Goal: Navigation & Orientation: Find specific page/section

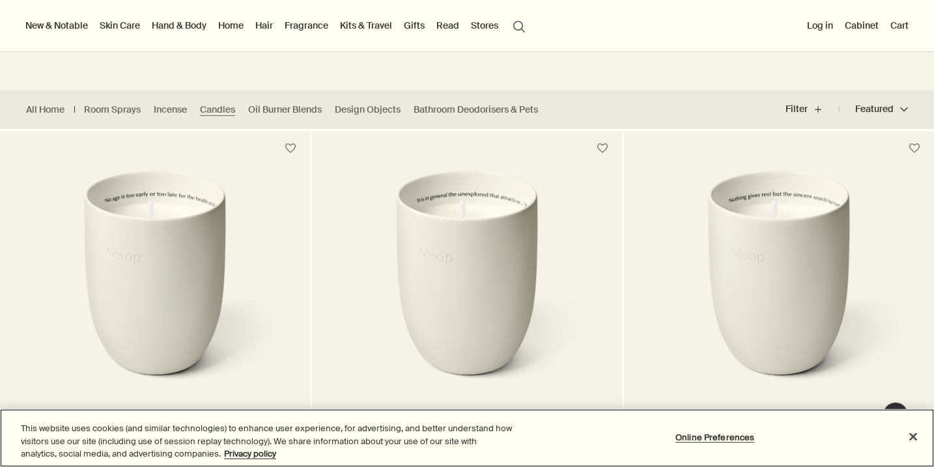
scroll to position [192, 0]
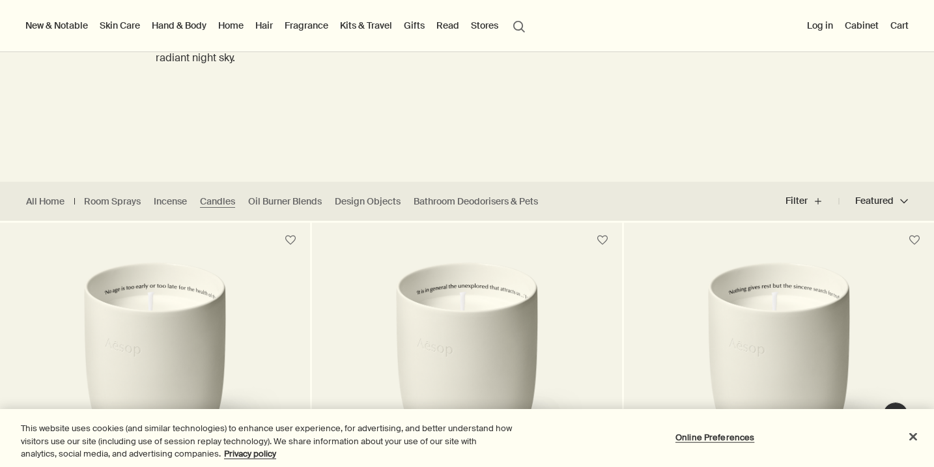
click at [130, 29] on link "Skin Care" at bounding box center [120, 25] width 46 height 17
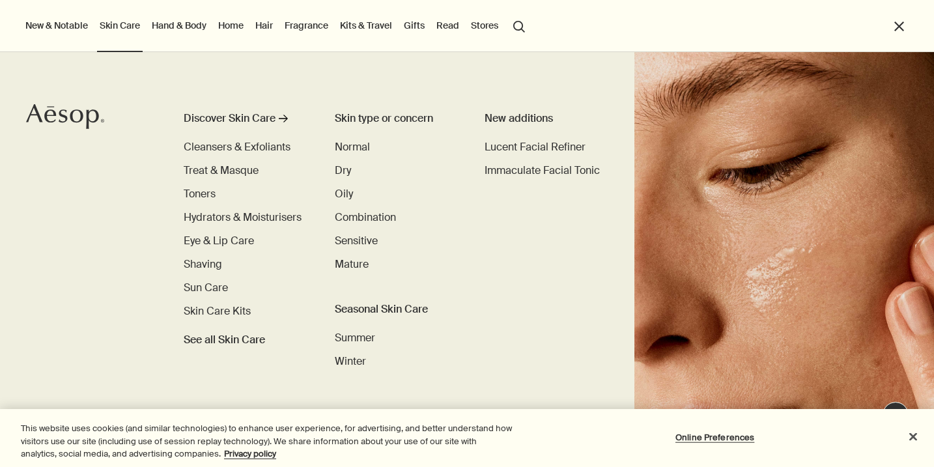
click at [193, 29] on link "Hand & Body" at bounding box center [179, 25] width 60 height 17
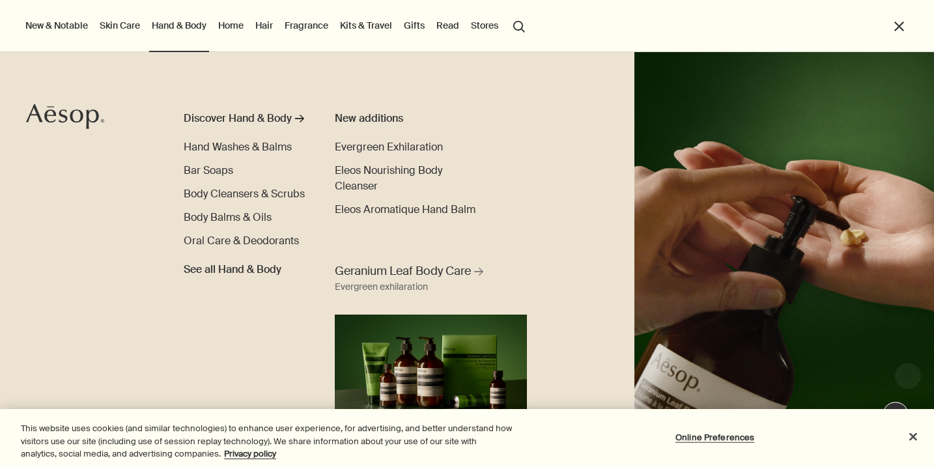
scroll to position [0, 0]
click at [208, 150] on span "Hand Washes & Balms" at bounding box center [238, 147] width 108 height 14
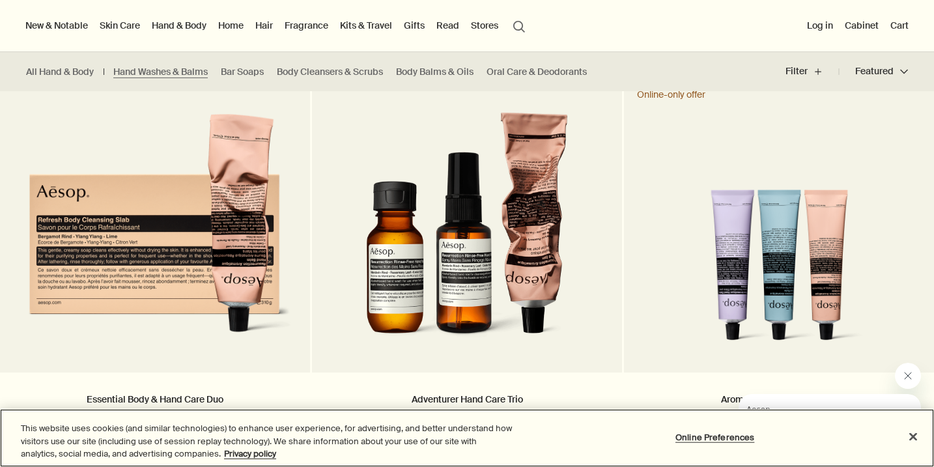
scroll to position [1870, 0]
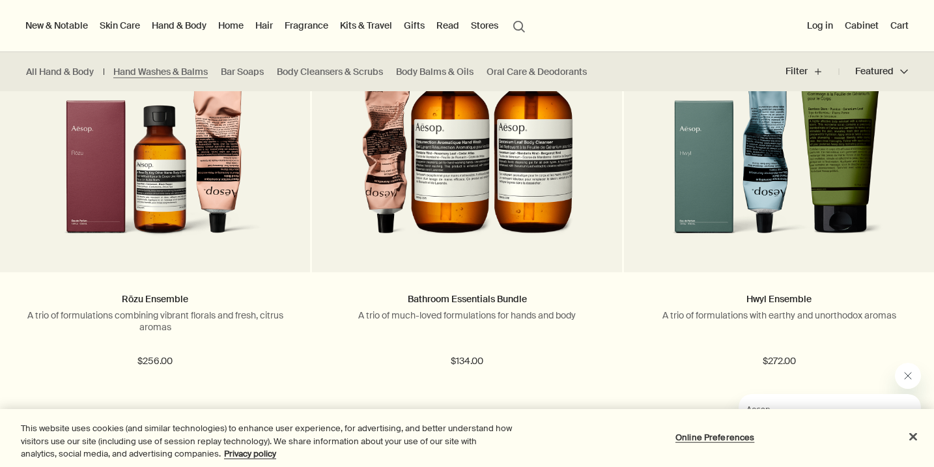
click at [121, 31] on link "Skin Care" at bounding box center [120, 25] width 46 height 17
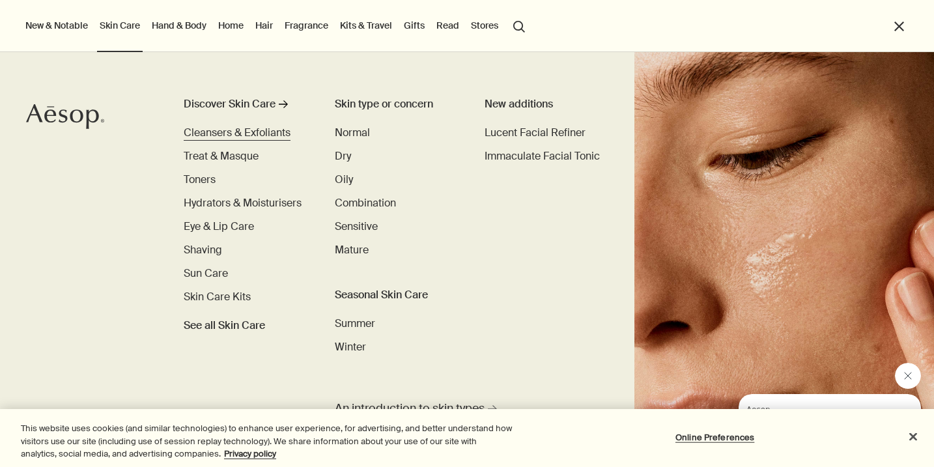
scroll to position [12, 0]
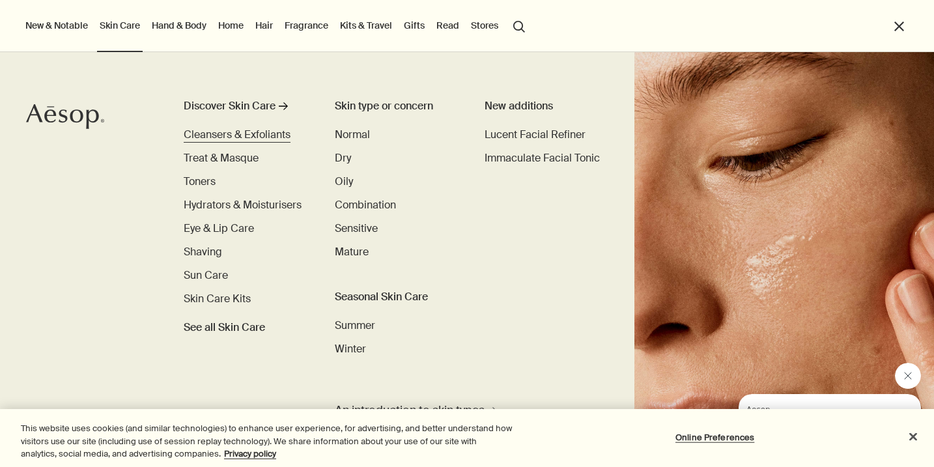
click at [221, 139] on span "Cleansers & Exfoliants" at bounding box center [237, 135] width 107 height 14
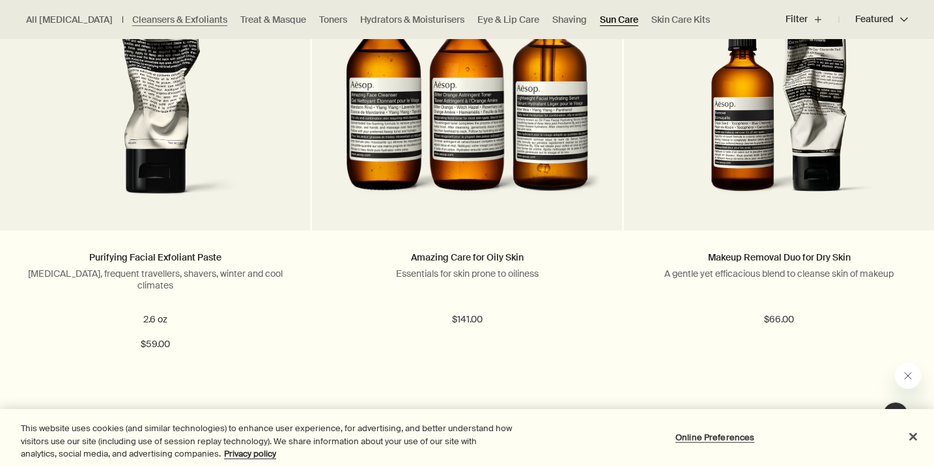
click at [600, 17] on link "Sun Care" at bounding box center [619, 20] width 38 height 12
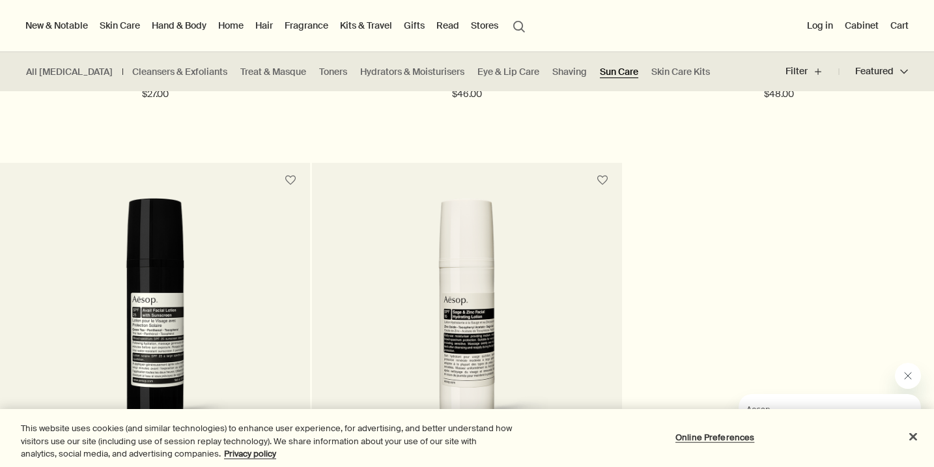
scroll to position [558, 0]
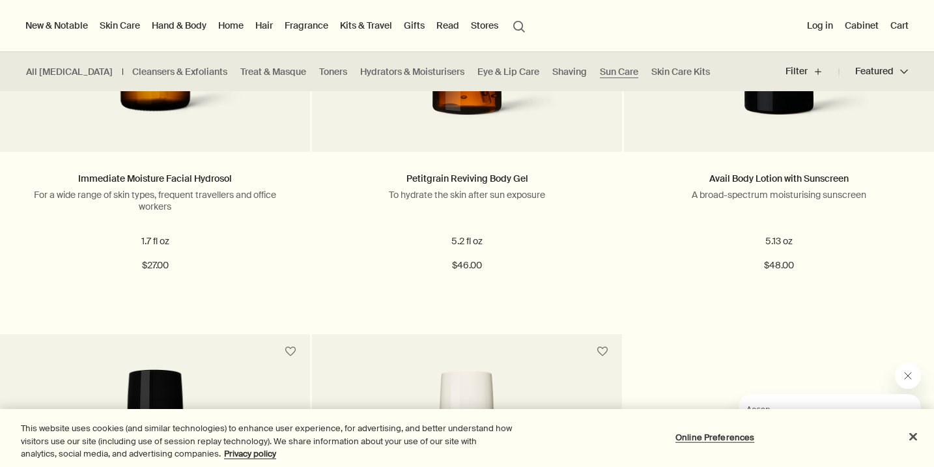
click at [174, 29] on link "Hand & Body" at bounding box center [179, 25] width 60 height 17
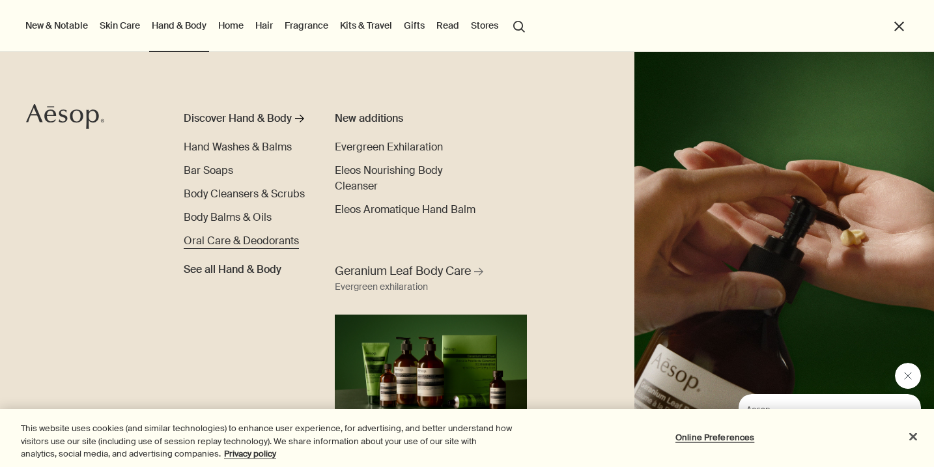
click at [205, 245] on span "Oral Care & Deodorants" at bounding box center [241, 241] width 115 height 14
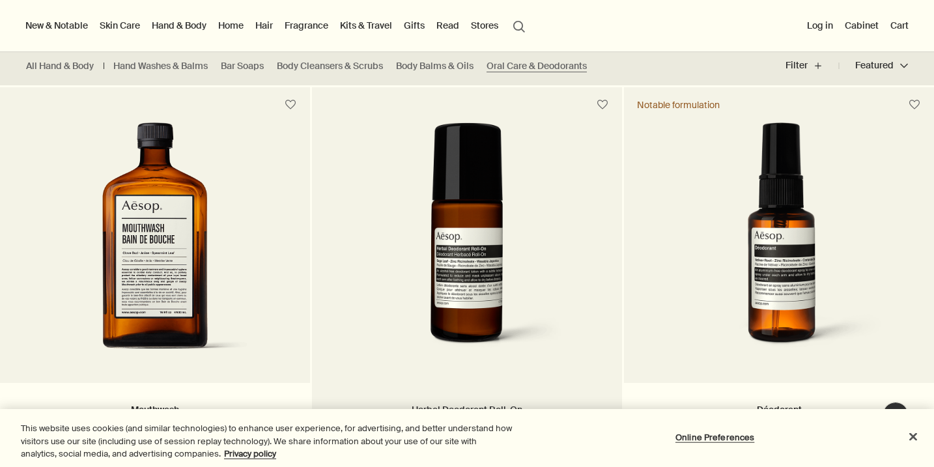
scroll to position [325, 0]
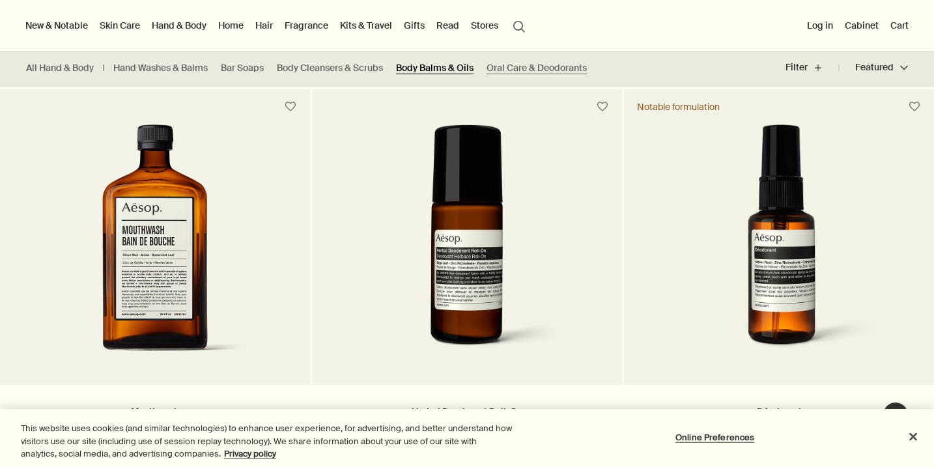
click at [460, 66] on link "Body Balms & Oils" at bounding box center [435, 68] width 78 height 12
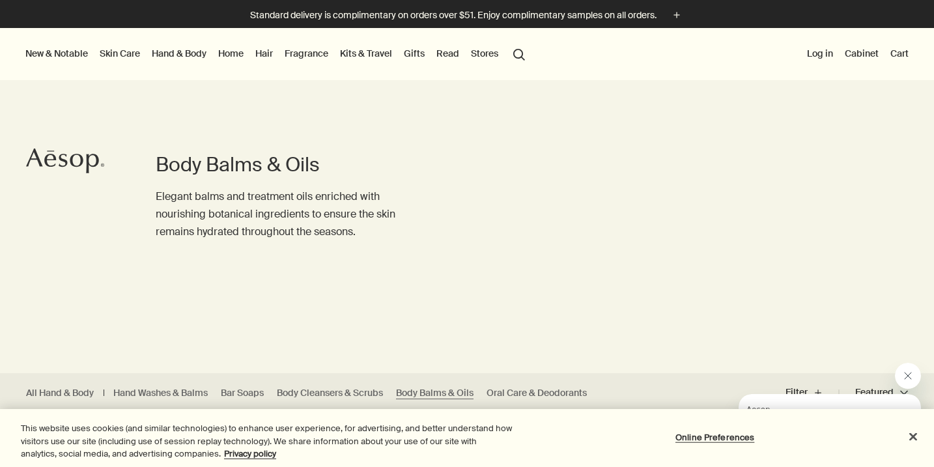
click at [117, 53] on link "Skin Care" at bounding box center [120, 53] width 46 height 17
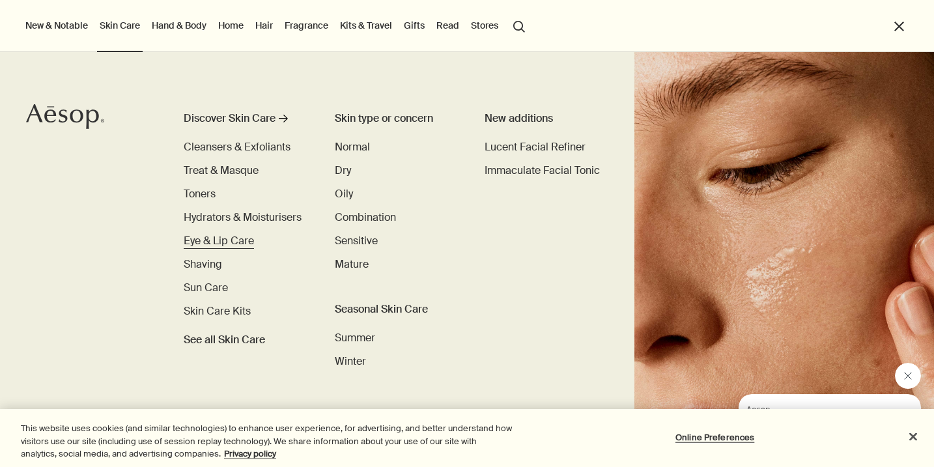
click at [242, 244] on span "Eye & Lip Care" at bounding box center [219, 241] width 70 height 14
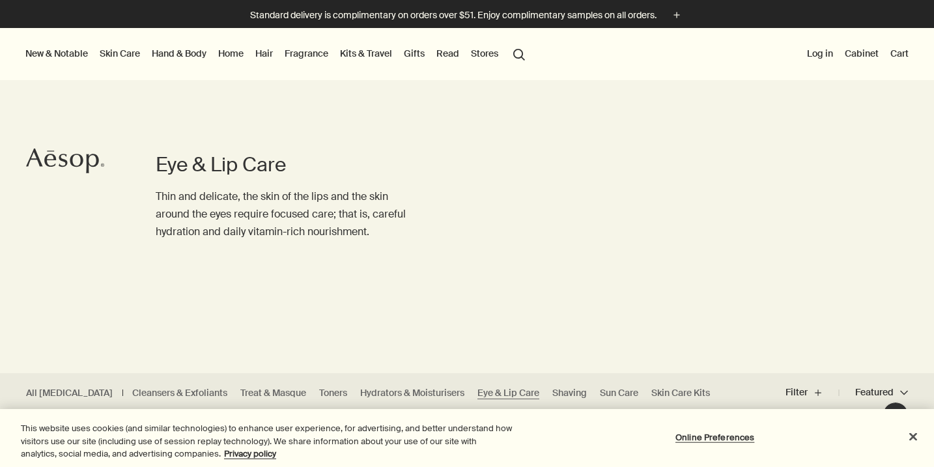
click at [378, 57] on link "Kits & Travel" at bounding box center [365, 53] width 57 height 17
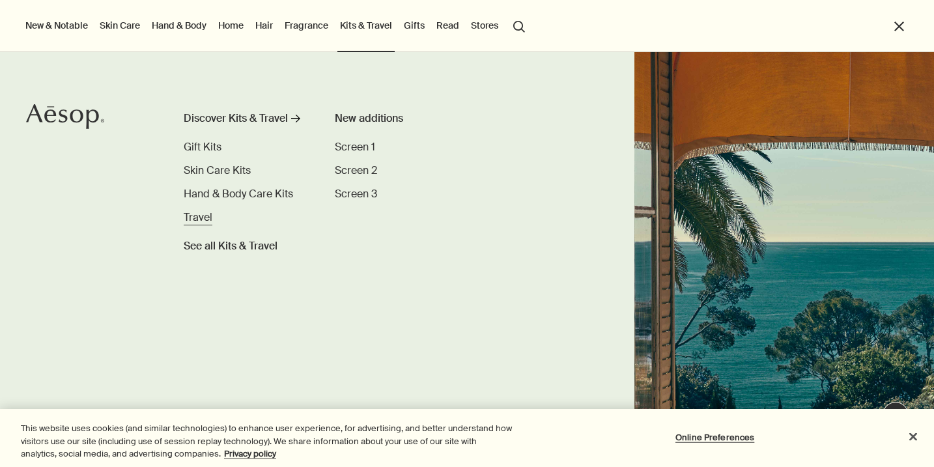
click at [196, 212] on span "Travel" at bounding box center [198, 217] width 29 height 14
